Goal: Answer question/provide support: Share knowledge or assist other users

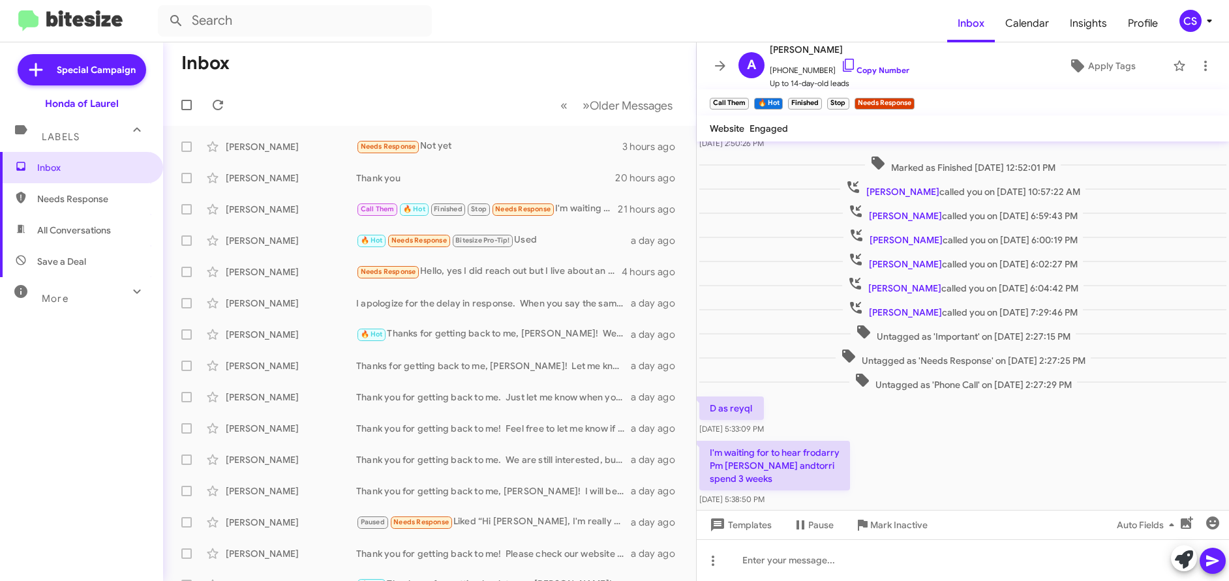
scroll to position [935, 0]
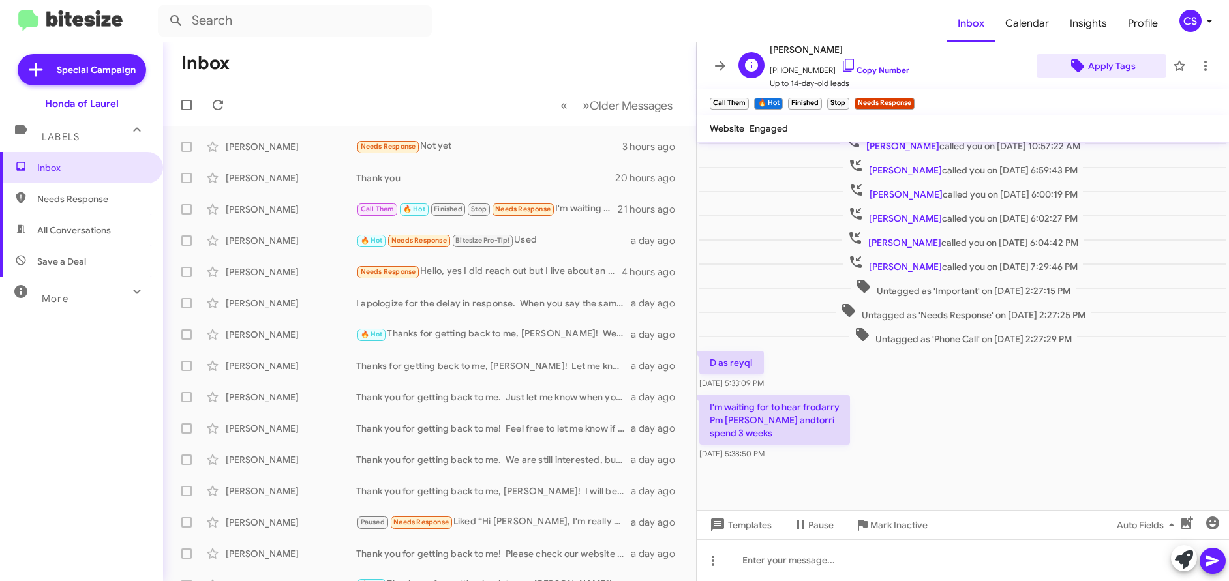
click at [1107, 69] on span "Apply Tags" at bounding box center [1112, 65] width 48 height 23
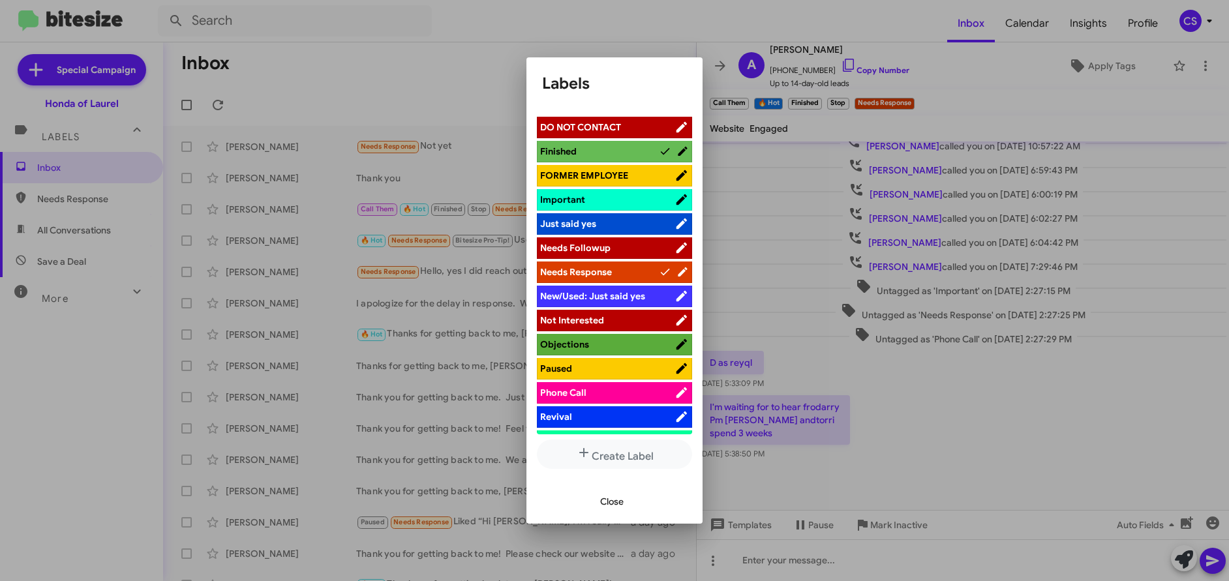
scroll to position [415, 0]
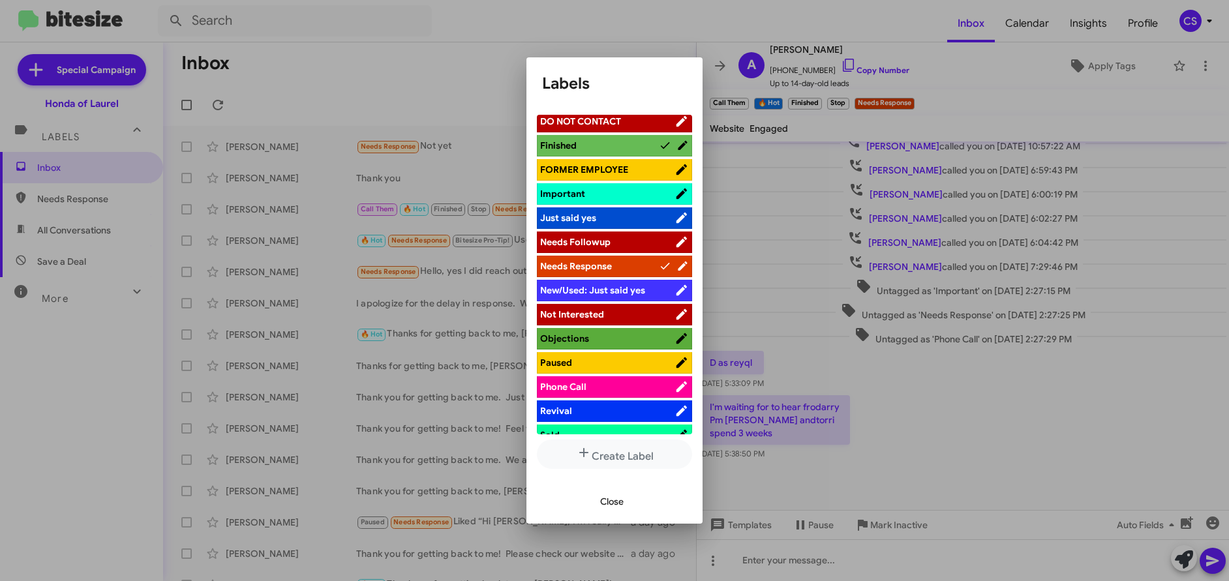
click at [594, 314] on span "Not Interested" at bounding box center [572, 315] width 64 height 12
click at [612, 505] on span "Close" at bounding box center [611, 501] width 23 height 23
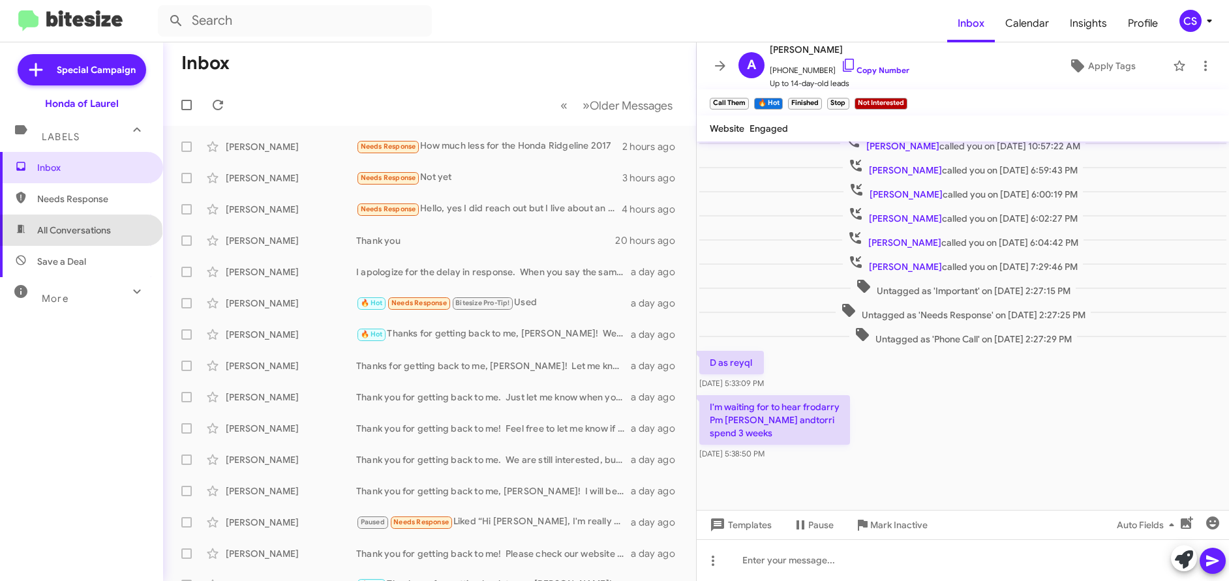
click at [80, 234] on span "All Conversations" at bounding box center [74, 230] width 74 height 13
type input "in:all-conversations"
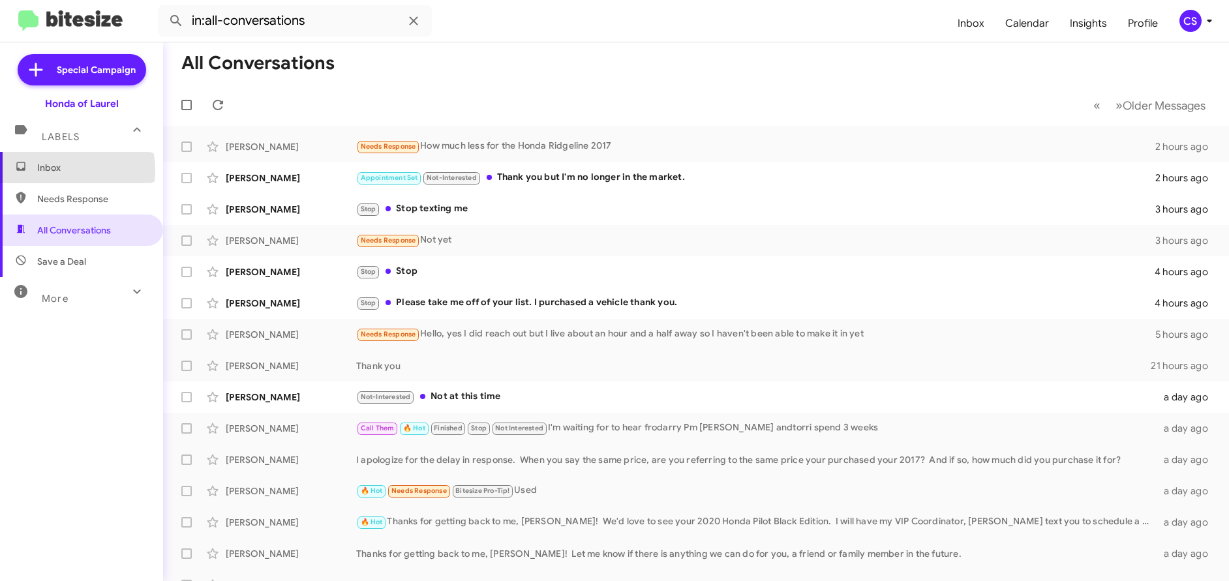
click at [47, 171] on span "Inbox" at bounding box center [92, 167] width 111 height 13
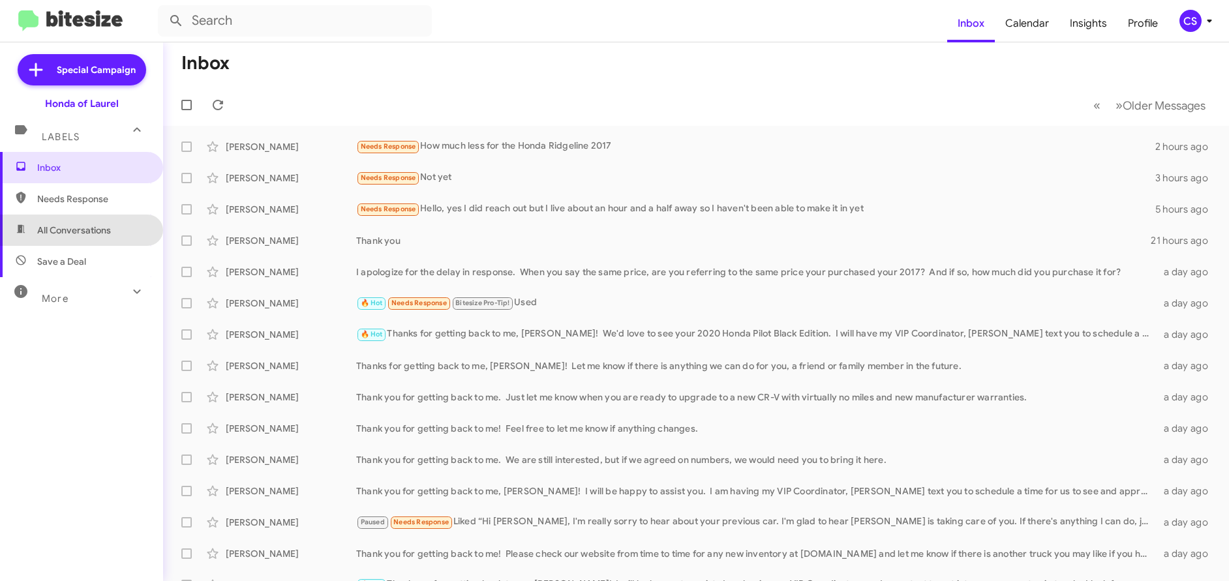
click at [85, 232] on span "All Conversations" at bounding box center [74, 230] width 74 height 13
type input "in:all-conversations"
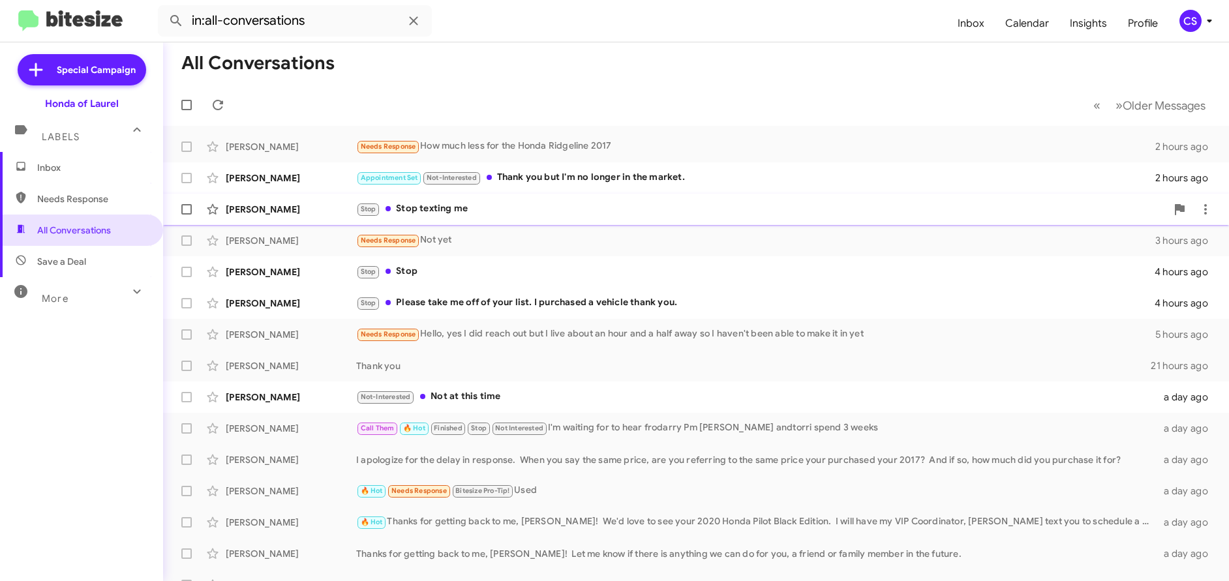
click at [271, 211] on div "[PERSON_NAME]" at bounding box center [291, 209] width 130 height 13
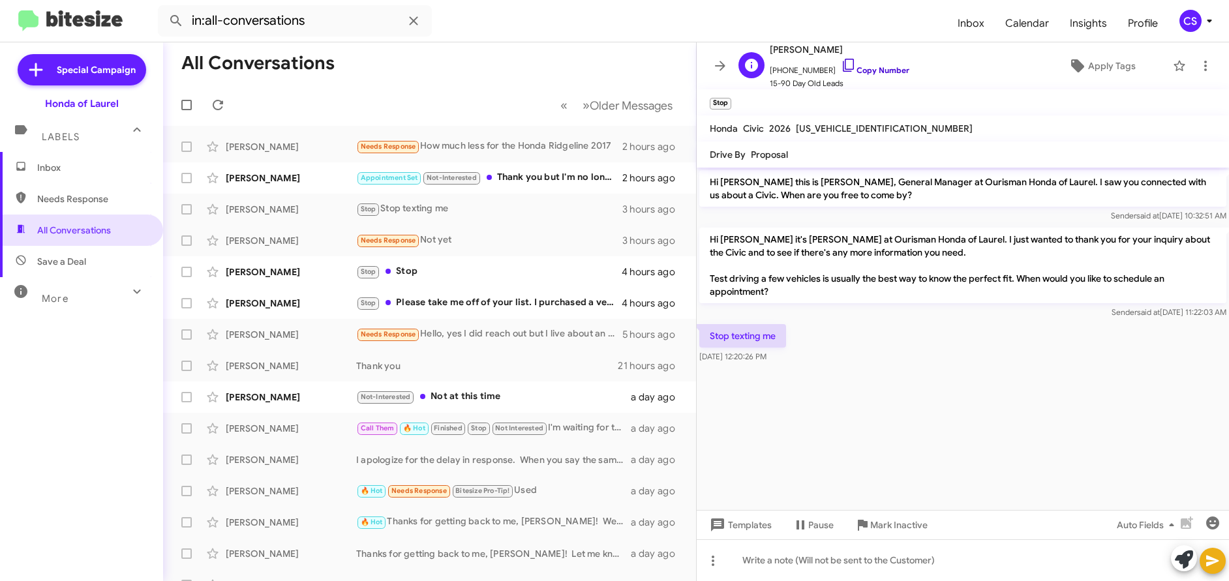
click at [879, 70] on link "Copy Number" at bounding box center [875, 70] width 68 height 10
click at [867, 409] on cdk-virtual-scroll-viewport "Hi [PERSON_NAME] this is [PERSON_NAME], General Manager at Ourisman Honda of La…" at bounding box center [963, 339] width 532 height 342
click at [1116, 67] on span "Apply Tags" at bounding box center [1112, 65] width 48 height 23
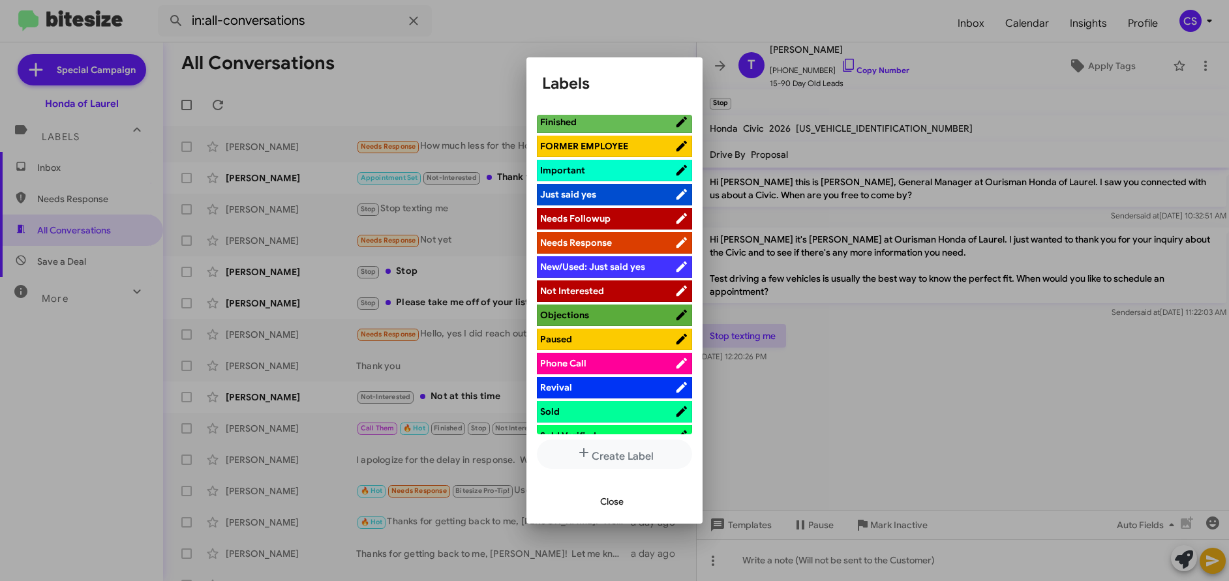
scroll to position [440, 0]
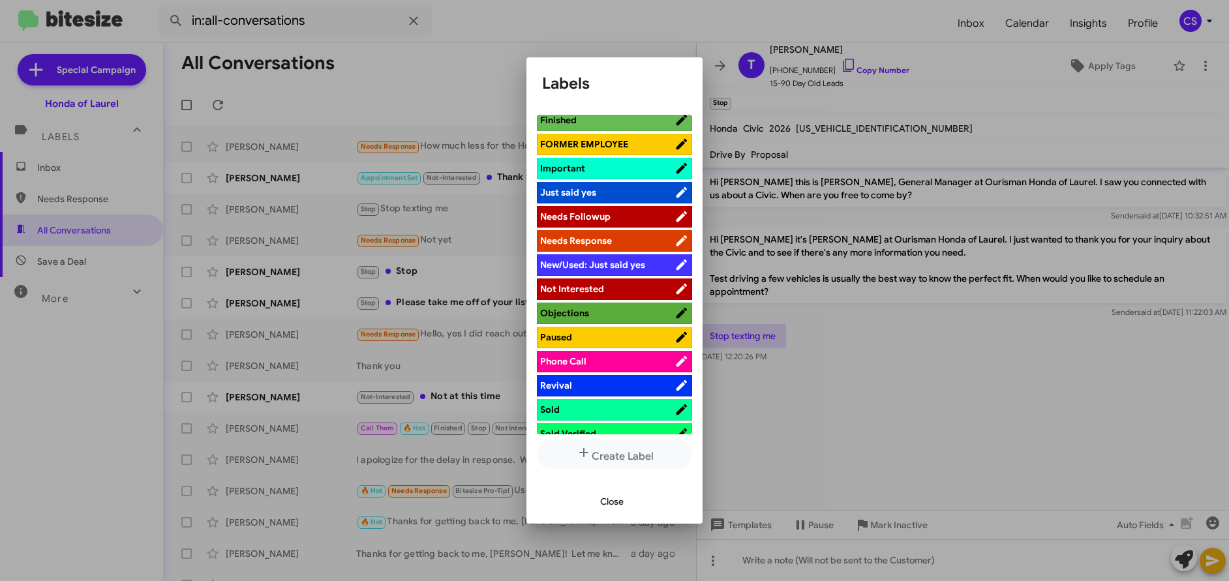
click at [592, 290] on span "Not Interested" at bounding box center [572, 289] width 64 height 12
click at [617, 502] on span "Close" at bounding box center [611, 501] width 23 height 23
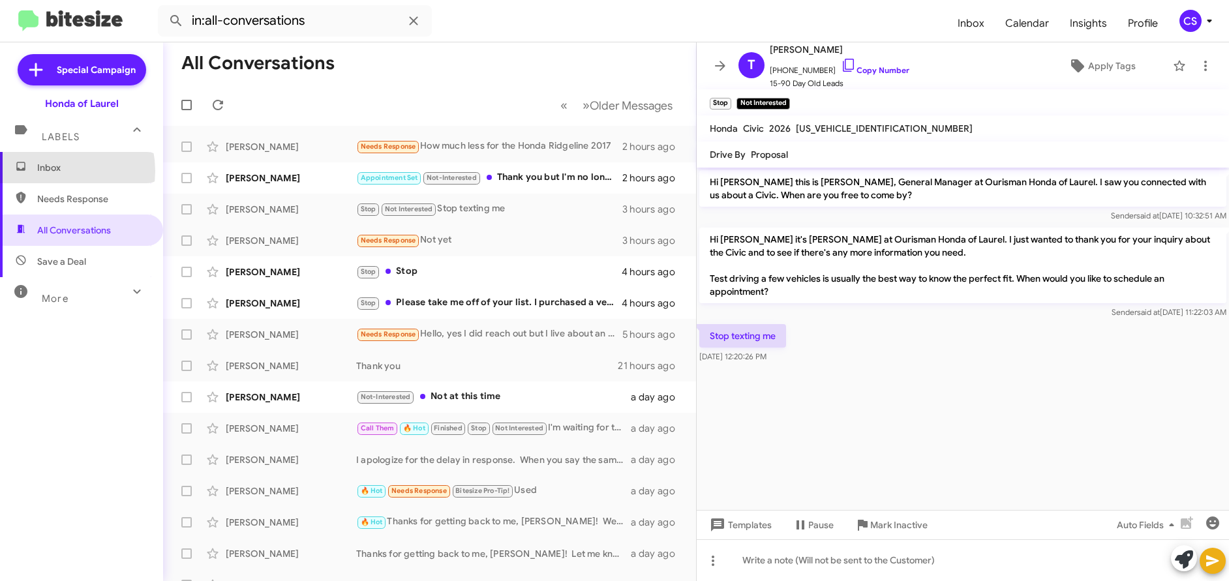
click at [53, 171] on span "Inbox" at bounding box center [92, 167] width 111 height 13
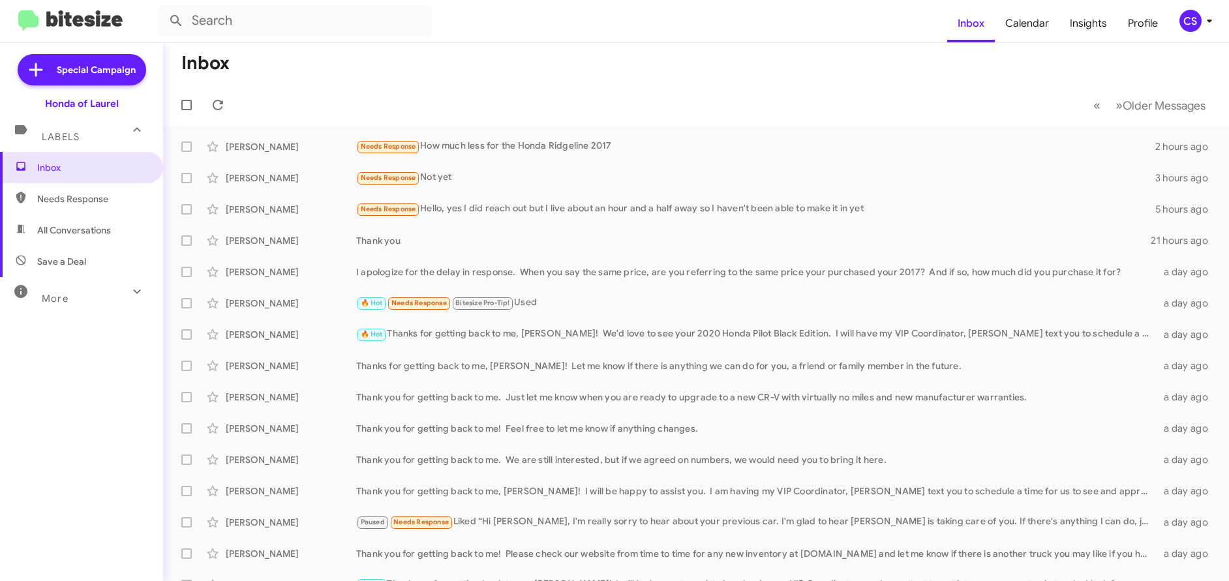
click at [90, 230] on span "All Conversations" at bounding box center [74, 230] width 74 height 13
type input "in:all-conversations"
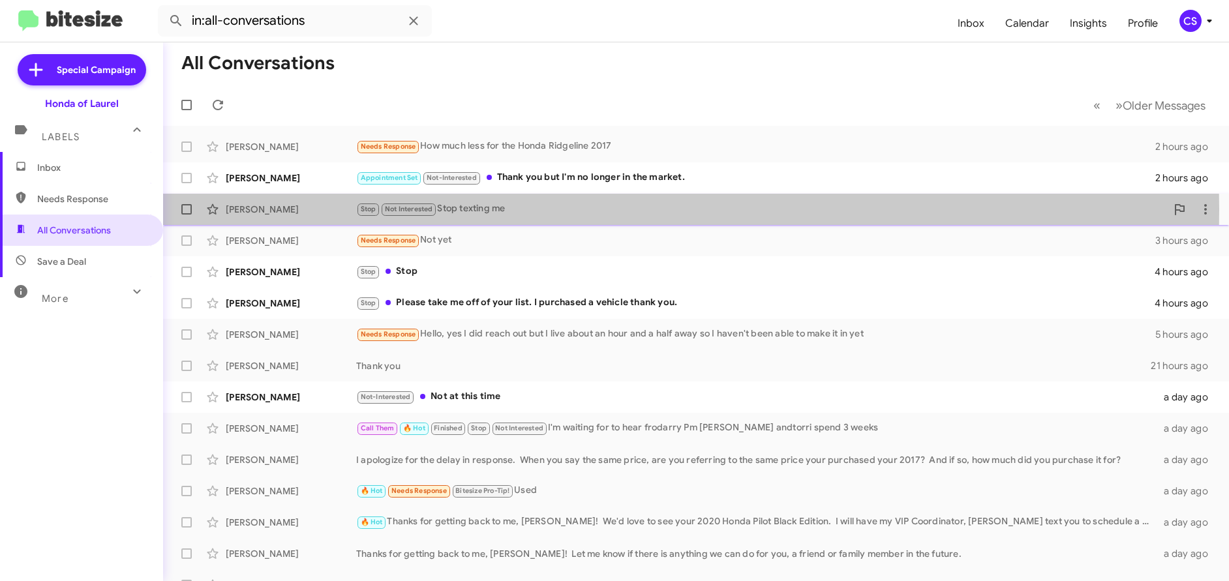
click at [263, 209] on div "[PERSON_NAME]" at bounding box center [291, 209] width 130 height 13
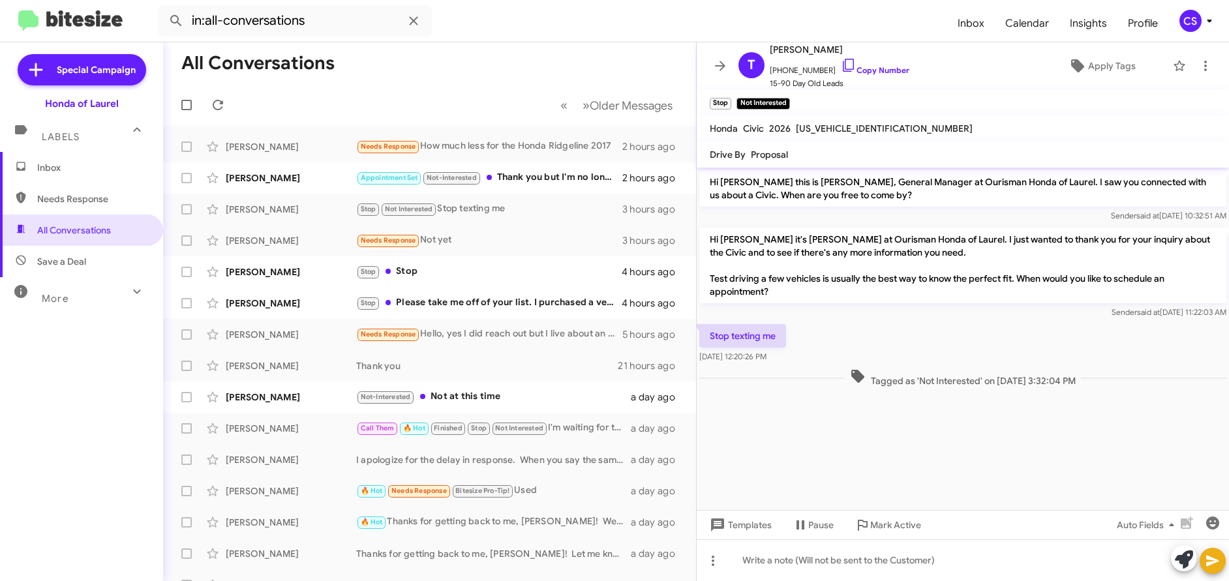
drag, startPoint x: 710, startPoint y: 184, endPoint x: 978, endPoint y: 423, distance: 359.0
click at [1003, 442] on cdk-virtual-scroll-viewport "Hi [PERSON_NAME] this is [PERSON_NAME], General Manager at Ourisman Honda of La…" at bounding box center [963, 339] width 532 height 342
copy div "Hi [PERSON_NAME] this is [PERSON_NAME], General Manager at Ourisman Honda of La…"
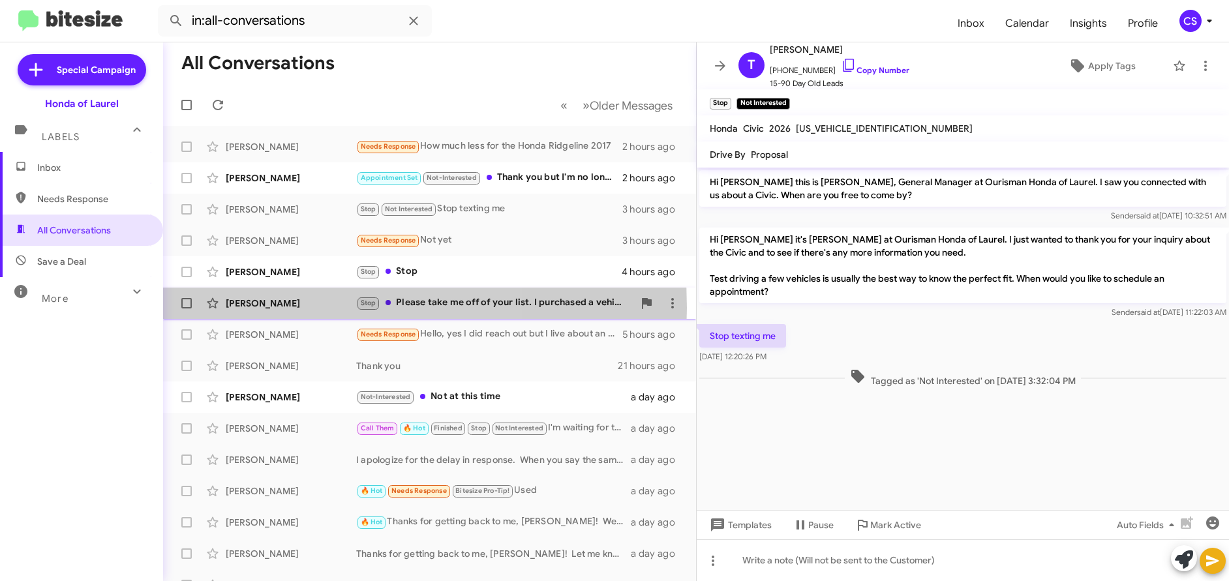
click at [272, 307] on div "[PERSON_NAME]" at bounding box center [291, 303] width 130 height 13
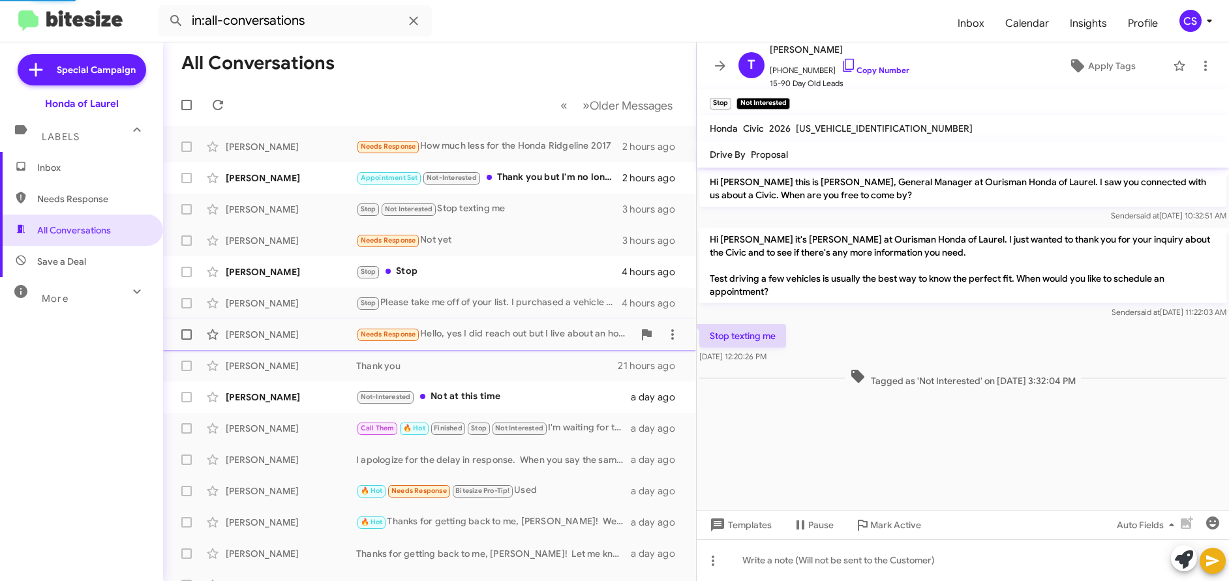
scroll to position [173, 0]
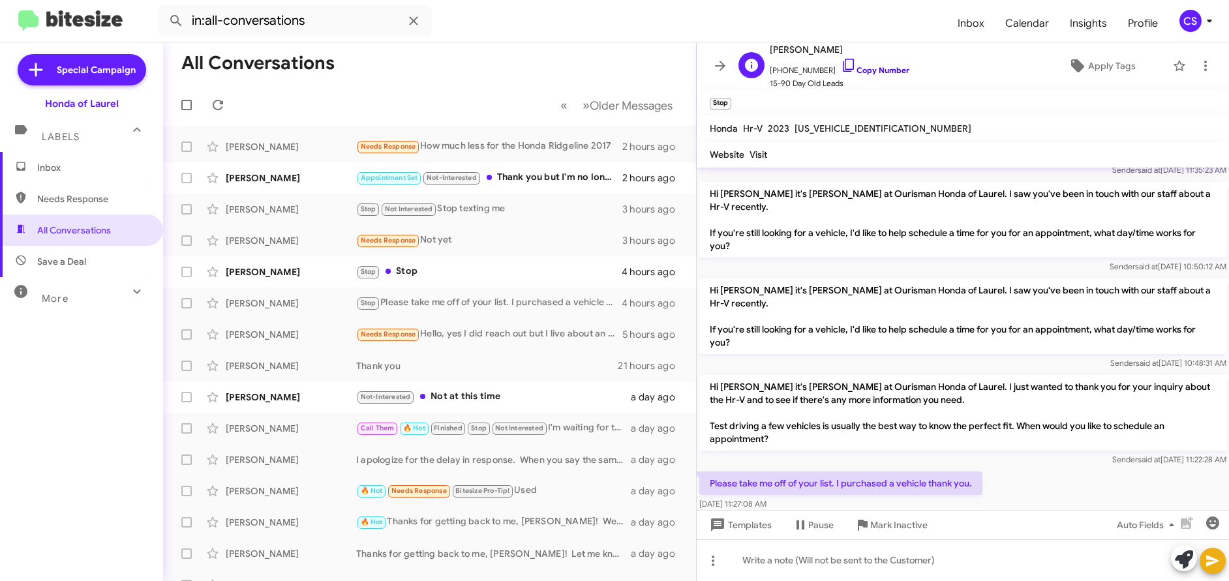
click at [877, 67] on link "Copy Number" at bounding box center [875, 70] width 68 height 10
drag, startPoint x: 710, startPoint y: 457, endPoint x: 989, endPoint y: 463, distance: 278.6
click at [989, 469] on div "Please take me off of your list. I purchased a vehicle thank you. [DATE] 11:27:…" at bounding box center [963, 491] width 532 height 44
copy p "Please take me off of your list. I purchased a vehicle thank you."
click at [1030, 513] on div at bounding box center [963, 524] width 532 height 23
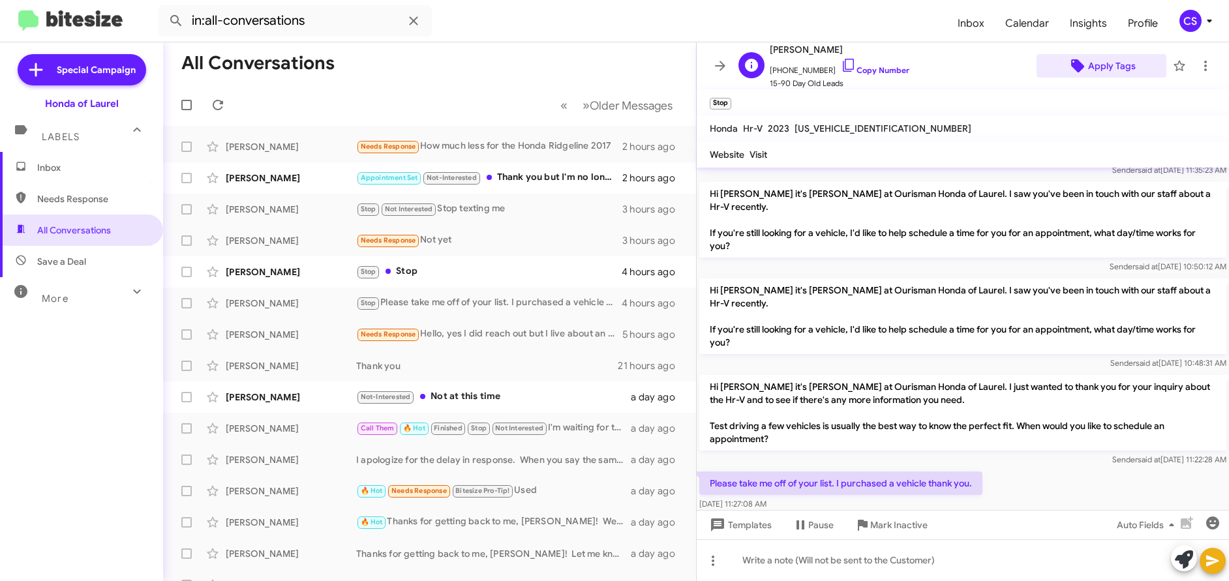
click at [1097, 65] on span "Apply Tags" at bounding box center [1112, 65] width 48 height 23
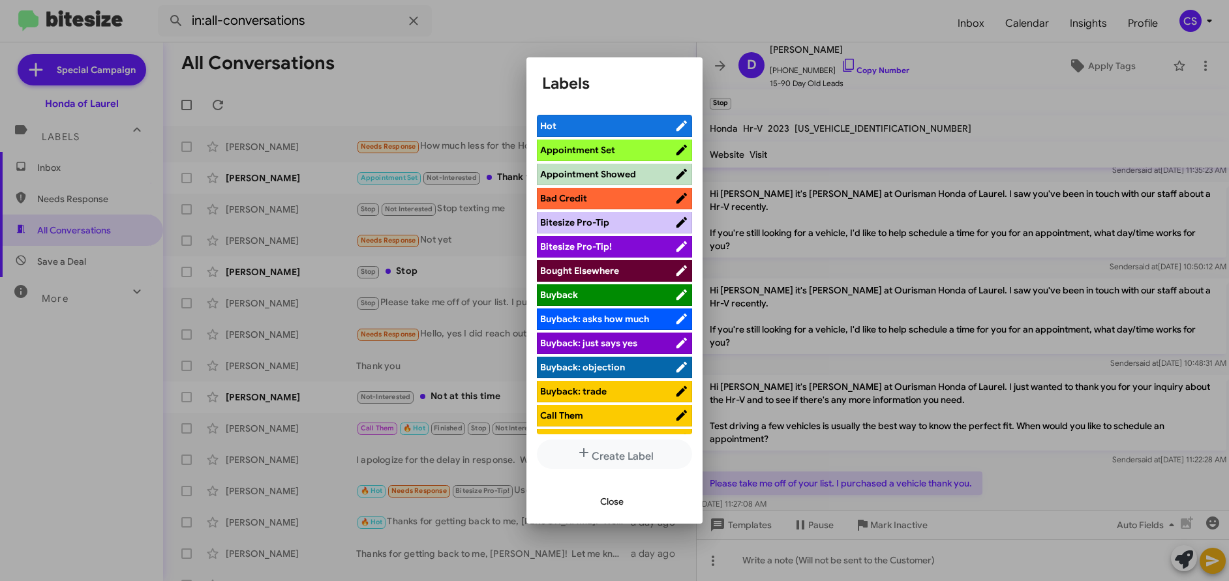
click at [603, 271] on span "Bought Elsewhere" at bounding box center [579, 271] width 79 height 12
click at [618, 502] on span "Close" at bounding box center [611, 501] width 23 height 23
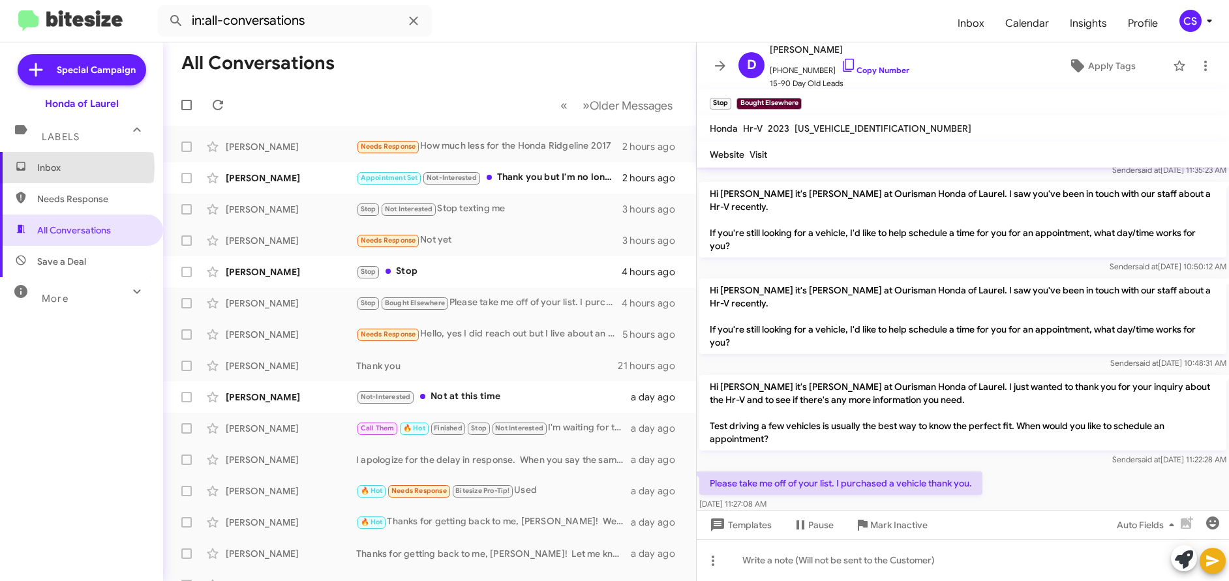
click at [52, 168] on span "Inbox" at bounding box center [92, 167] width 111 height 13
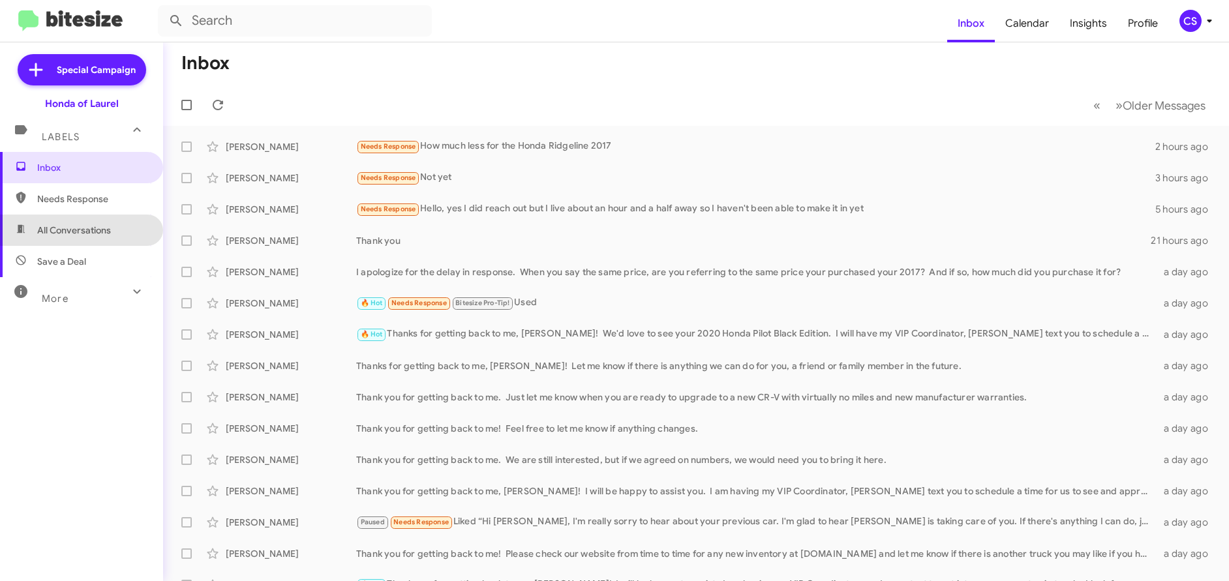
click at [84, 228] on span "All Conversations" at bounding box center [74, 230] width 74 height 13
type input "in:all-conversations"
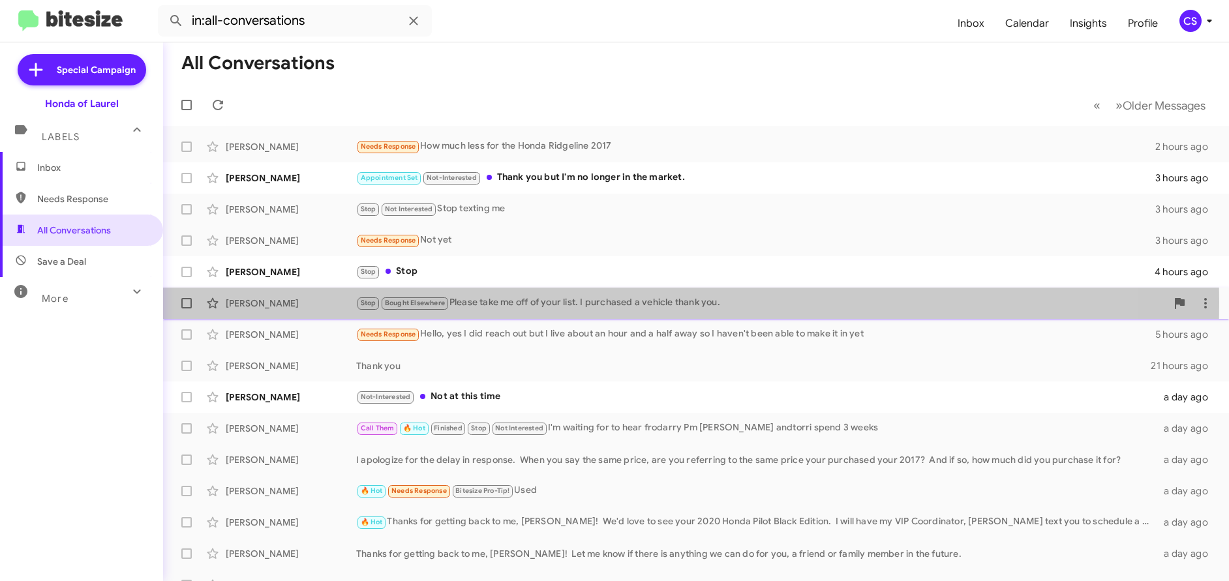
click at [267, 303] on div "[PERSON_NAME]" at bounding box center [291, 303] width 130 height 13
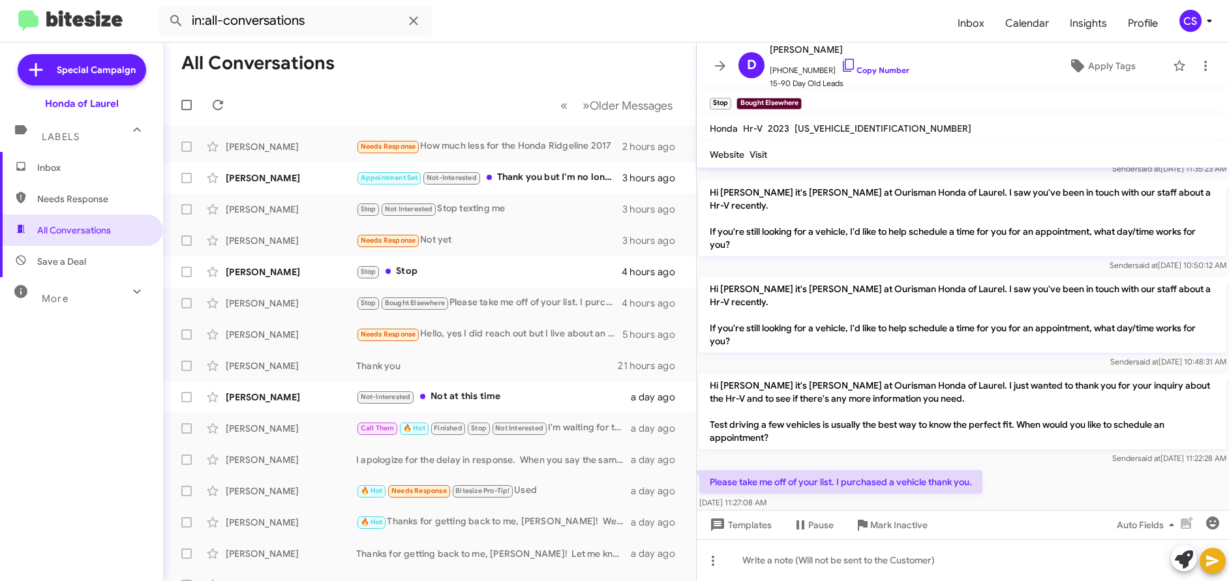
scroll to position [201, 0]
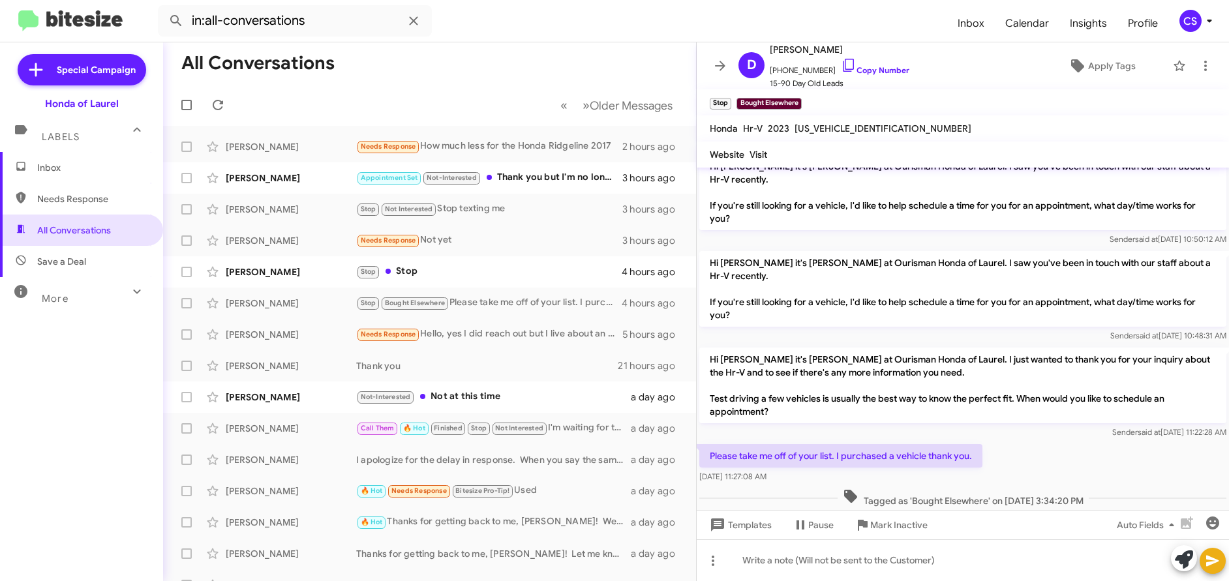
drag, startPoint x: 710, startPoint y: 277, endPoint x: 1104, endPoint y: 489, distance: 447.7
click at [1104, 489] on cdk-virtual-scroll-viewport "Hi [PERSON_NAME] this is [PERSON_NAME], General Manager at Ourisman Honda of La…" at bounding box center [963, 339] width 532 height 342
copy div "Hi [PERSON_NAME] it's [PERSON_NAME] at Ourisman Honda of Laurel. I saw you've b…"
click at [949, 125] on mat-toolbar "Honda Hr-V 2023 [US_VEHICLE_IDENTIFICATION_NUMBER]" at bounding box center [963, 128] width 532 height 26
click at [59, 171] on span "Inbox" at bounding box center [92, 167] width 111 height 13
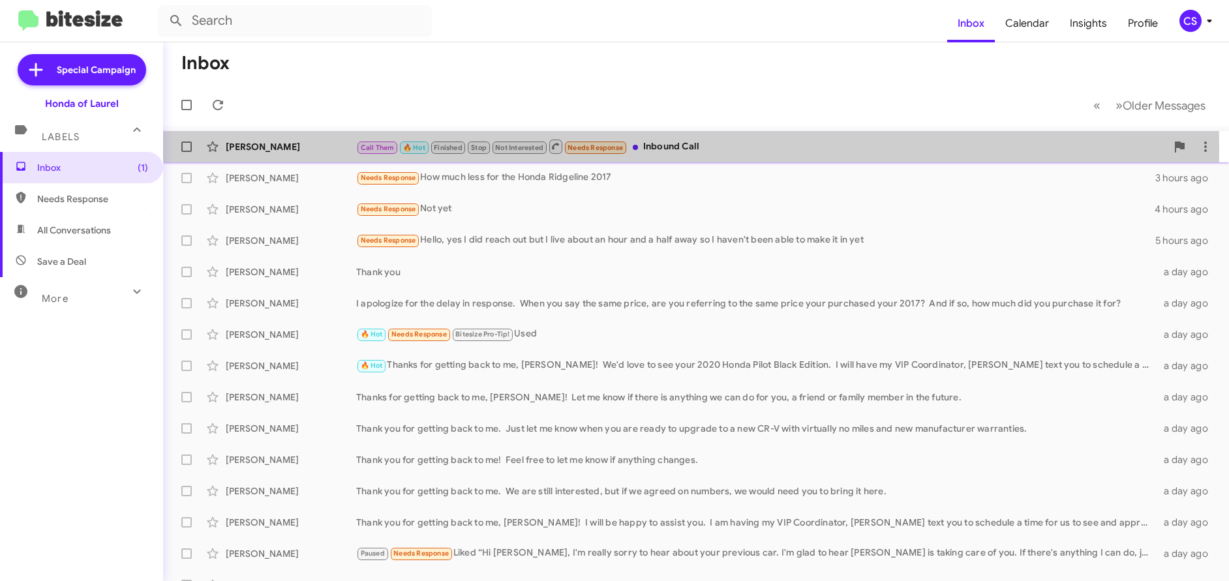
click at [259, 147] on div "[PERSON_NAME]" at bounding box center [291, 146] width 130 height 13
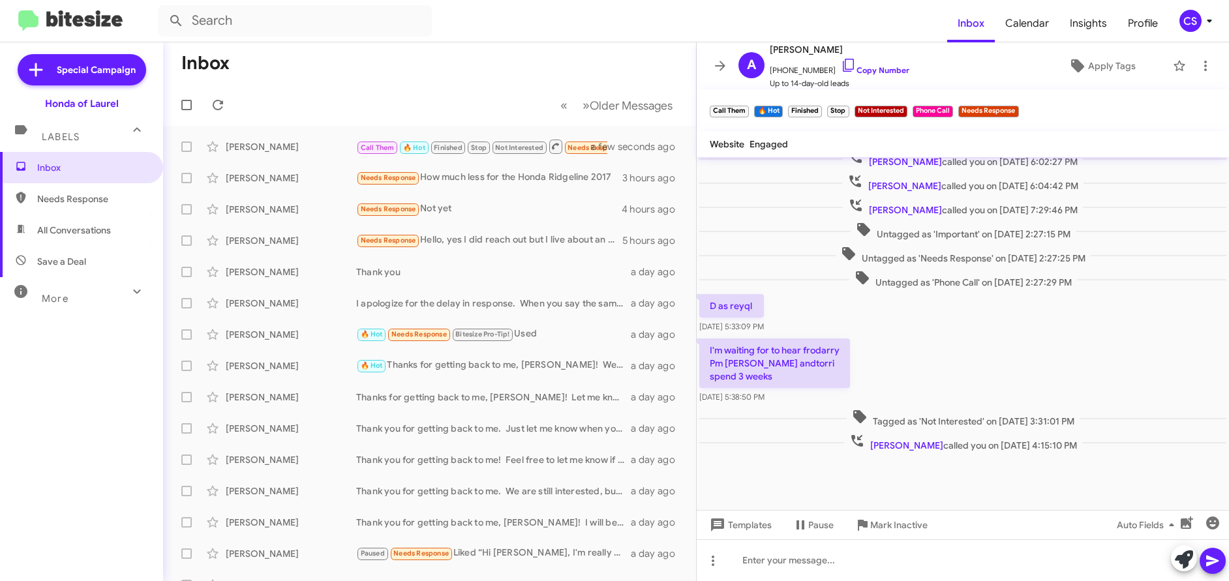
scroll to position [312, 0]
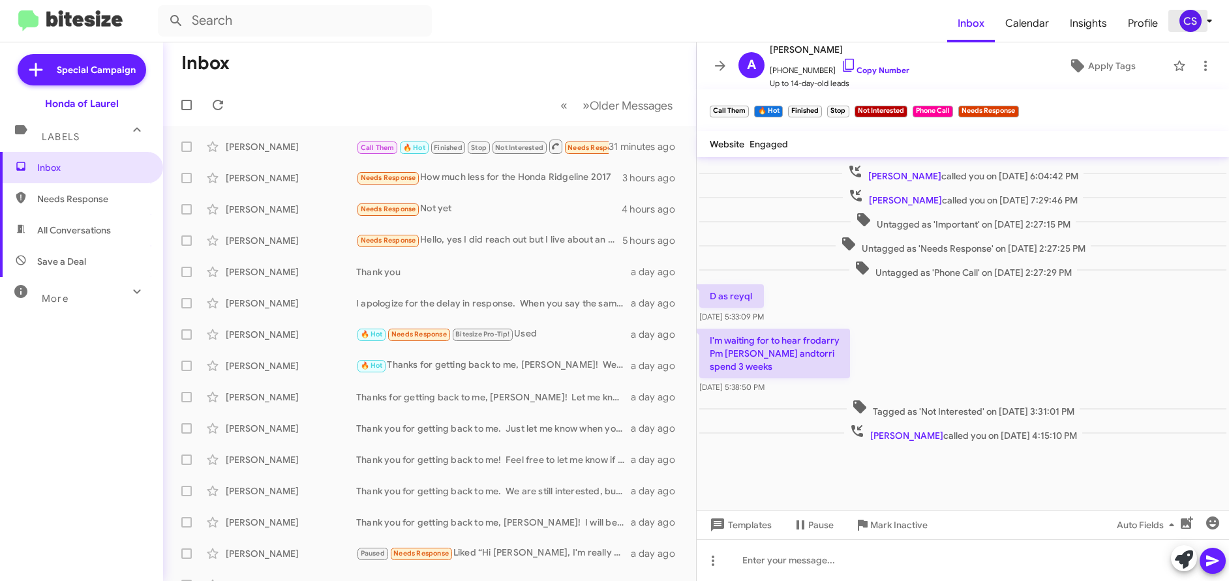
click at [1208, 22] on icon at bounding box center [1209, 21] width 5 height 3
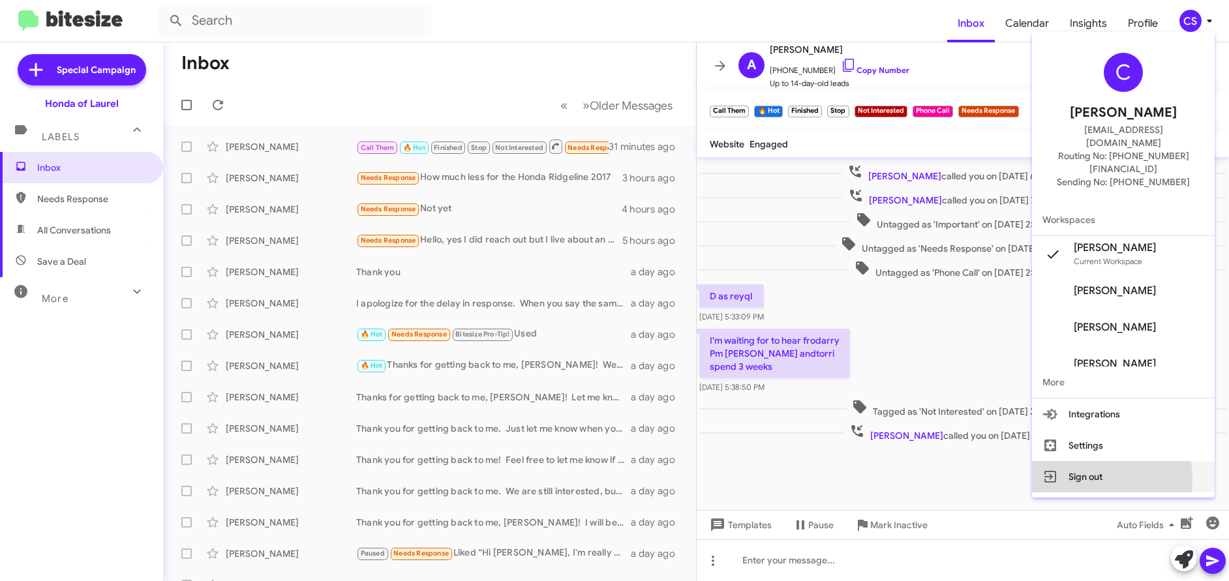
click at [1116, 461] on button "Sign out" at bounding box center [1123, 476] width 183 height 31
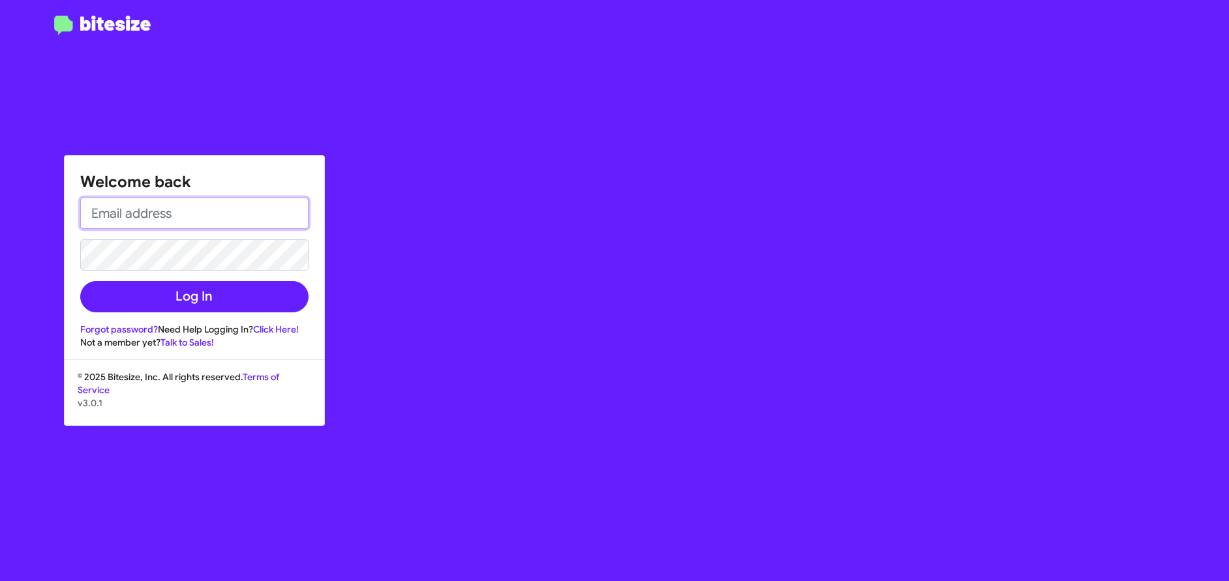
type input "[EMAIL_ADDRESS][DOMAIN_NAME]"
